Goal: Check status

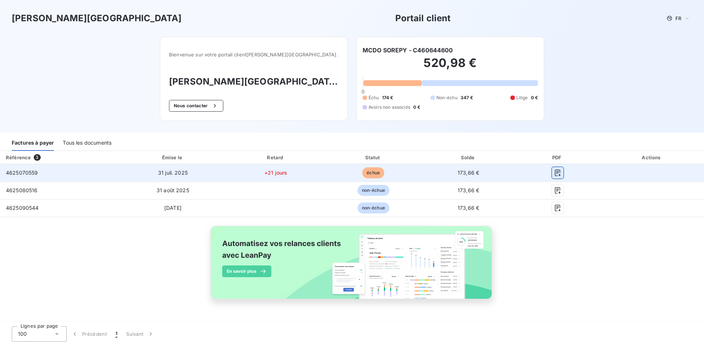
click at [557, 171] on icon "button" at bounding box center [557, 172] width 7 height 7
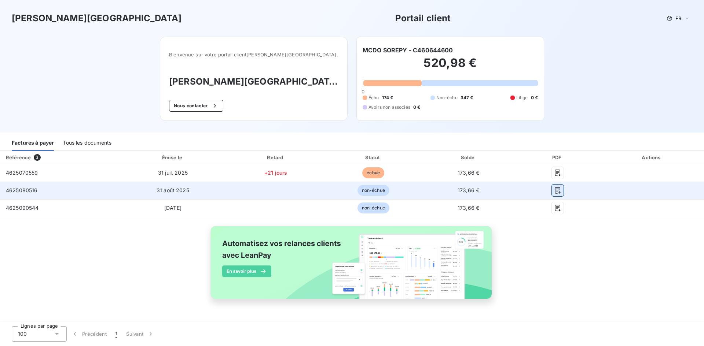
click at [558, 187] on icon "button" at bounding box center [557, 190] width 7 height 7
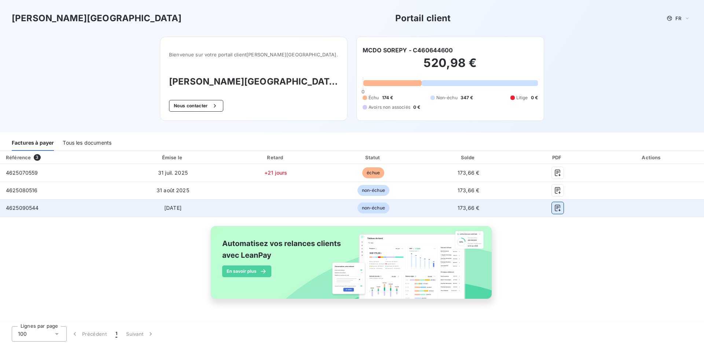
click at [558, 206] on icon "button" at bounding box center [557, 208] width 7 height 7
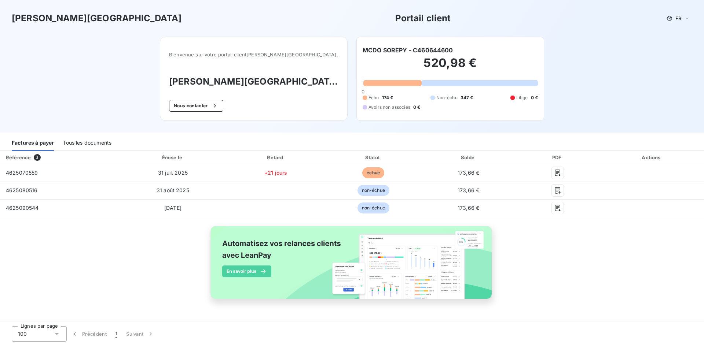
click at [376, 60] on h2 "520,98 €" at bounding box center [449, 67] width 175 height 22
